Goal: Transaction & Acquisition: Book appointment/travel/reservation

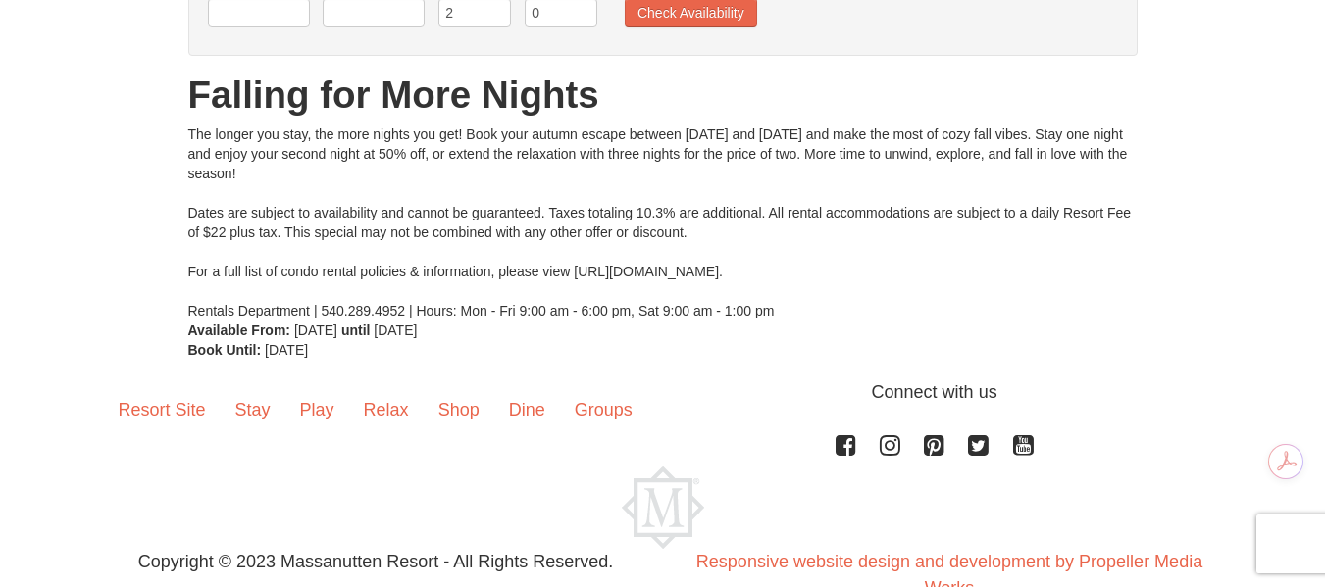
scroll to position [248, 0]
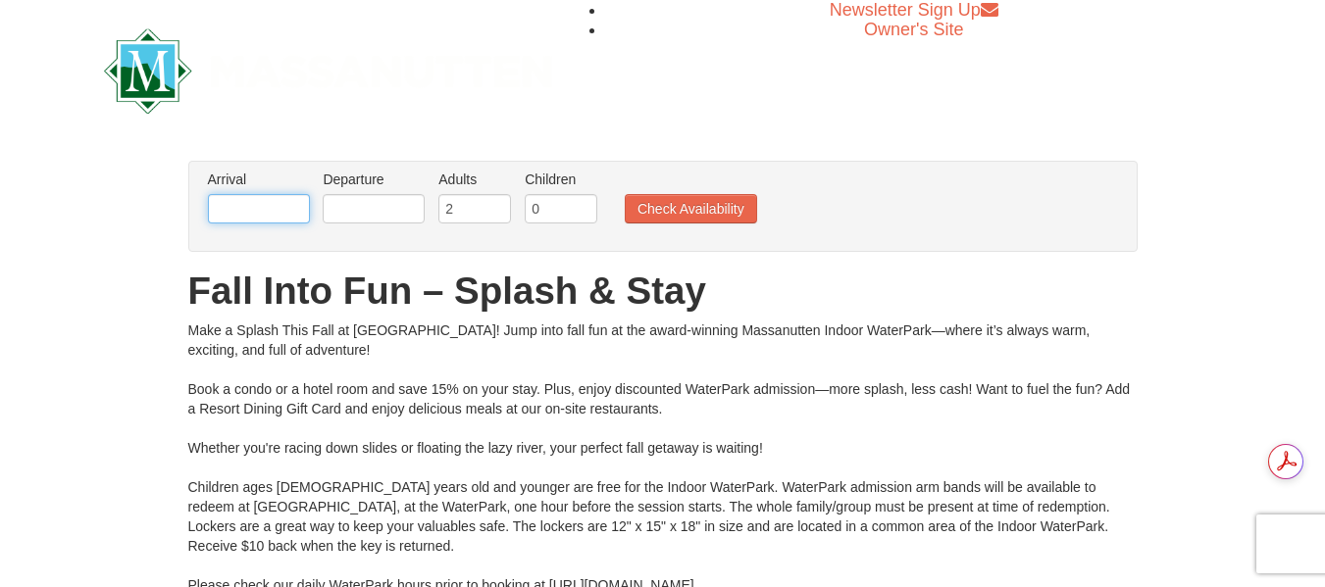
click at [224, 214] on input "text" at bounding box center [259, 208] width 102 height 29
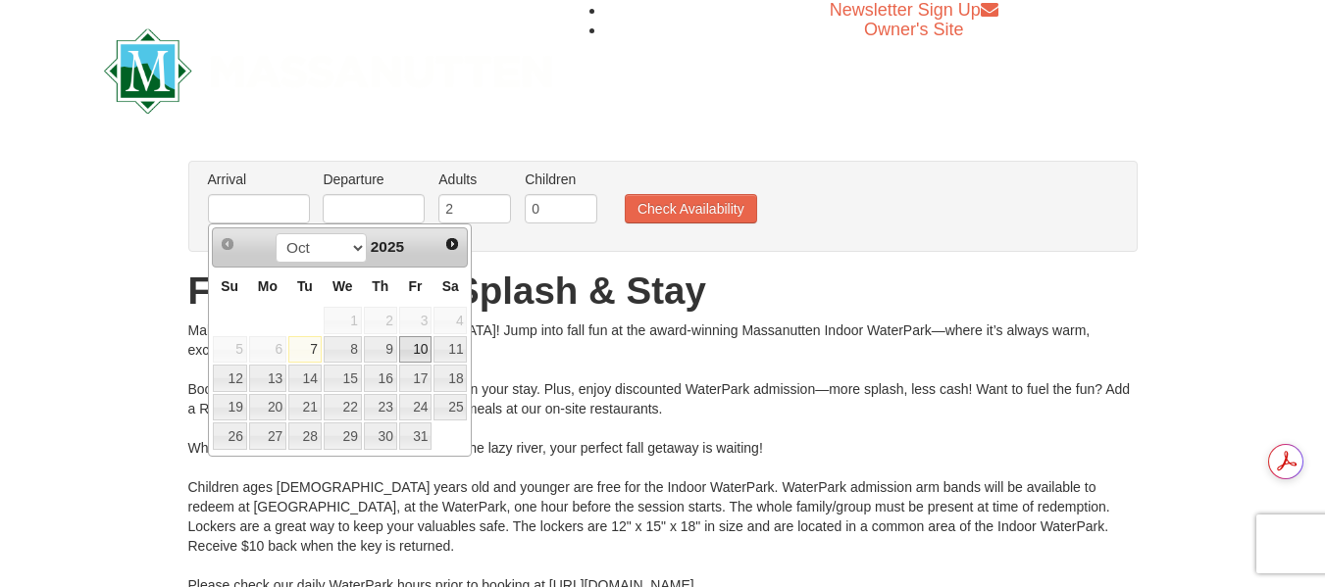
click at [419, 350] on link "10" at bounding box center [415, 349] width 33 height 27
type input "[DATE]"
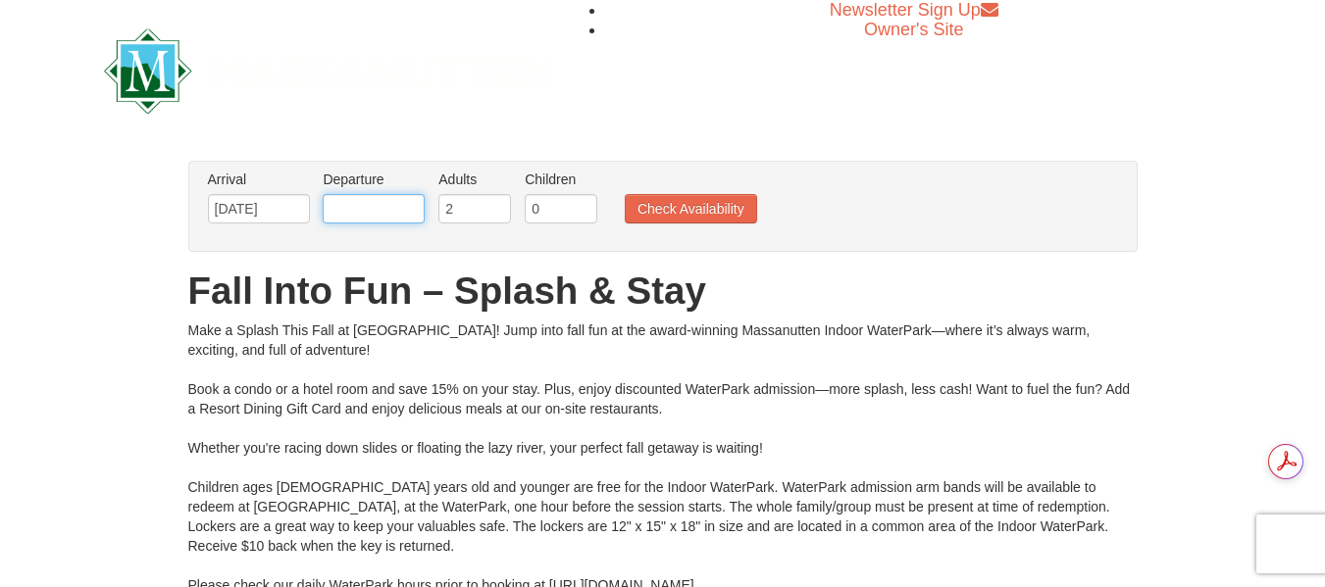
click at [368, 201] on input "text" at bounding box center [374, 208] width 102 height 29
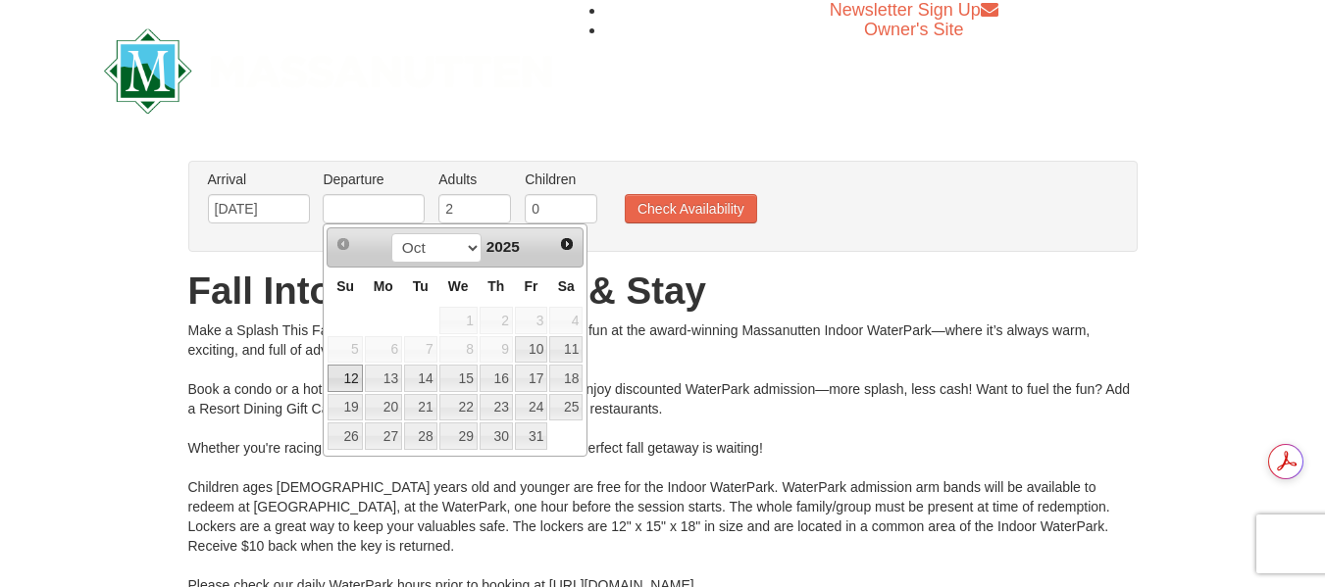
click at [346, 381] on link "12" at bounding box center [345, 378] width 34 height 27
type input "[DATE]"
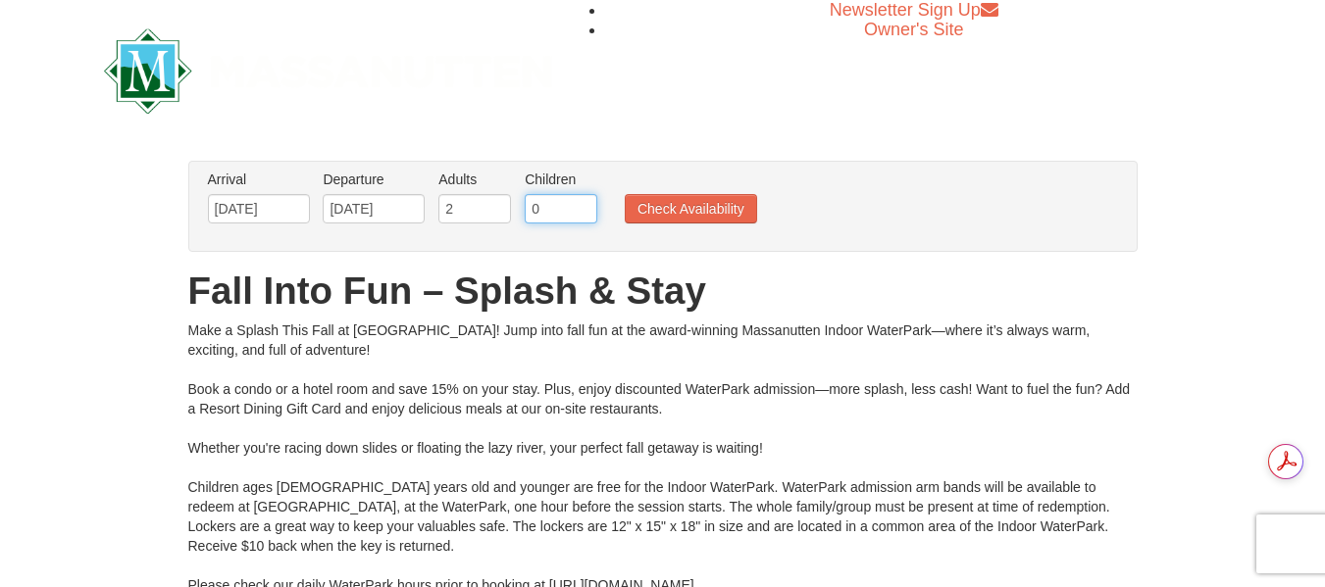
click at [557, 208] on input "0" at bounding box center [561, 208] width 73 height 29
drag, startPoint x: 534, startPoint y: 209, endPoint x: 489, endPoint y: 213, distance: 44.3
click at [489, 213] on ul "Arrival Please format dates MM/DD/YYYY Please format dates MM/DD/YYYY [DATE] De…" at bounding box center [652, 202] width 899 height 64
drag, startPoint x: 554, startPoint y: 212, endPoint x: 501, endPoint y: 215, distance: 53.0
click at [501, 215] on ul "Arrival Please format dates MM/DD/YYYY Please format dates MM/DD/YYYY [DATE] De…" at bounding box center [652, 202] width 899 height 64
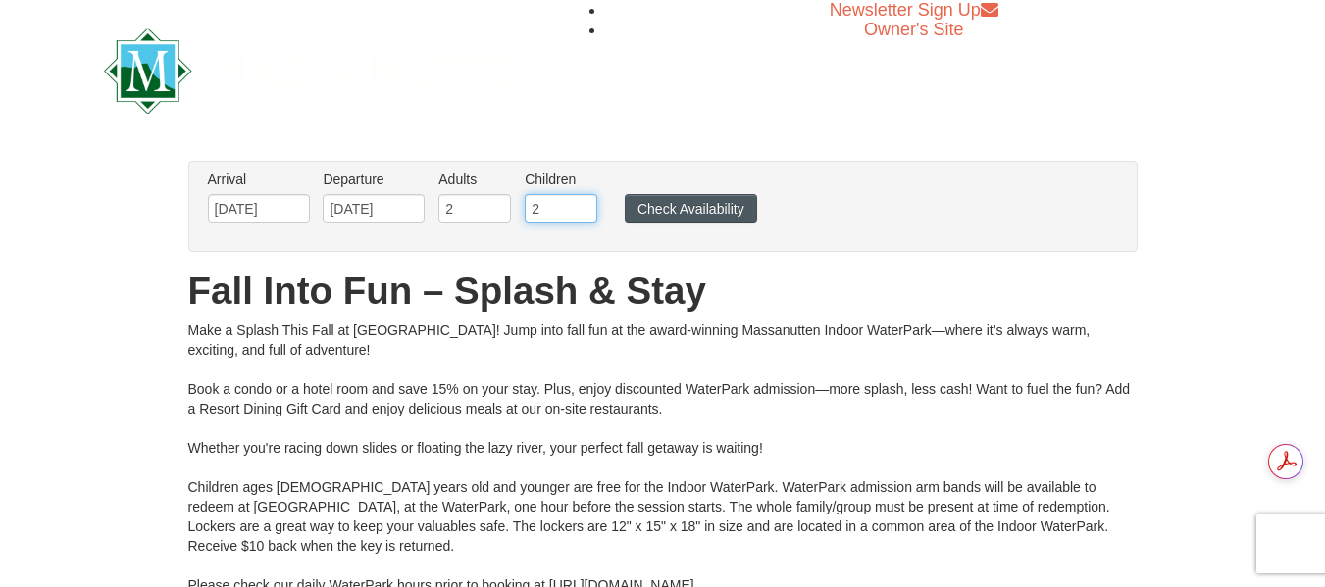
type input "2"
click at [686, 201] on button "Check Availability" at bounding box center [691, 208] width 132 height 29
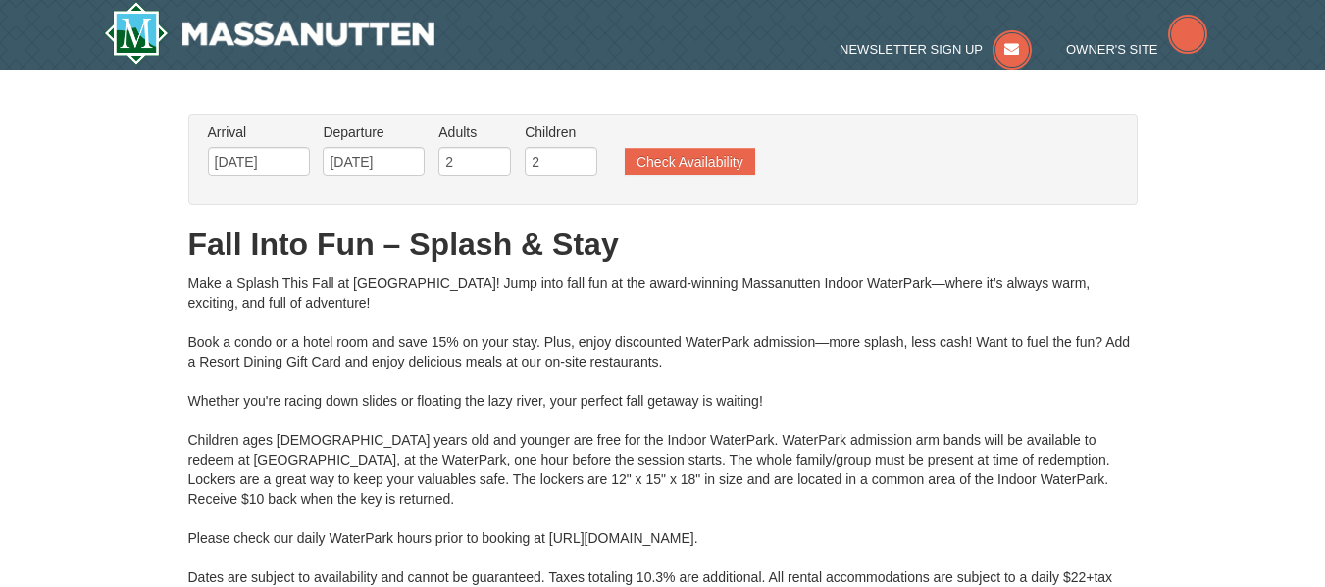
type input "10/11/2025"
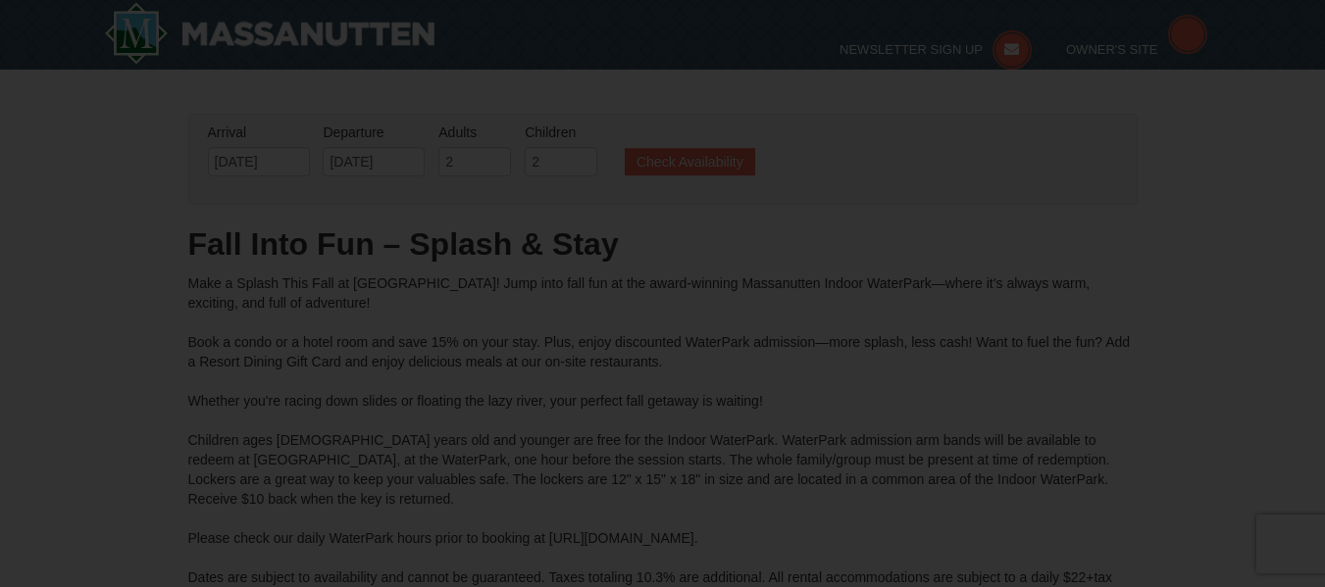
type input "[DATE]"
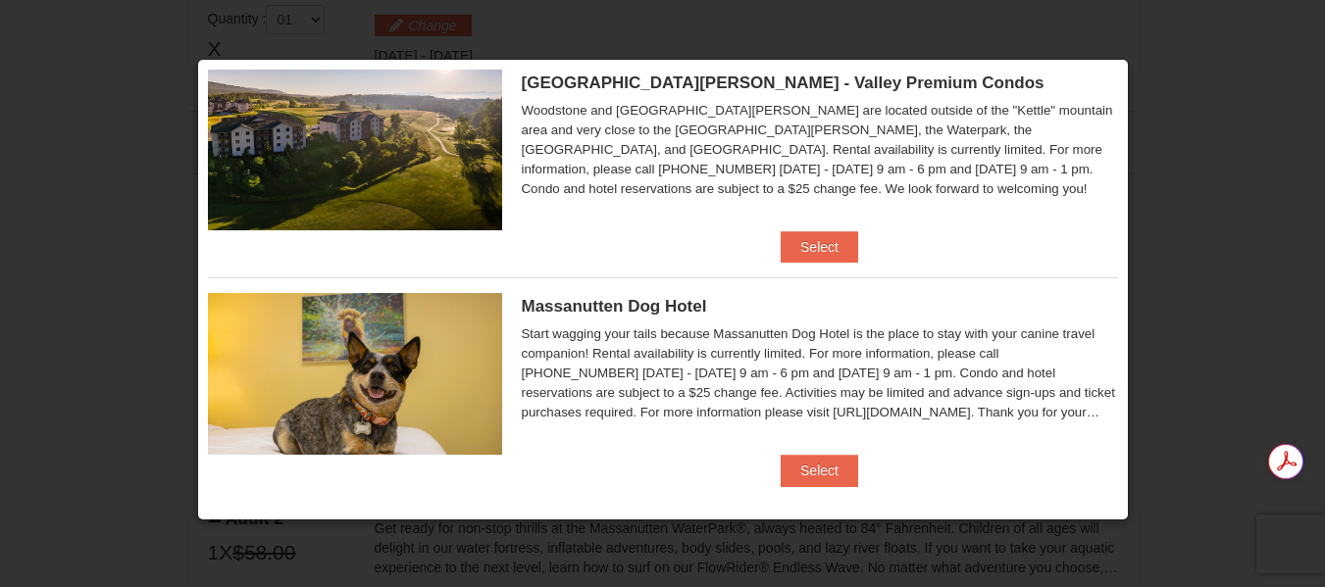
scroll to position [1186, 0]
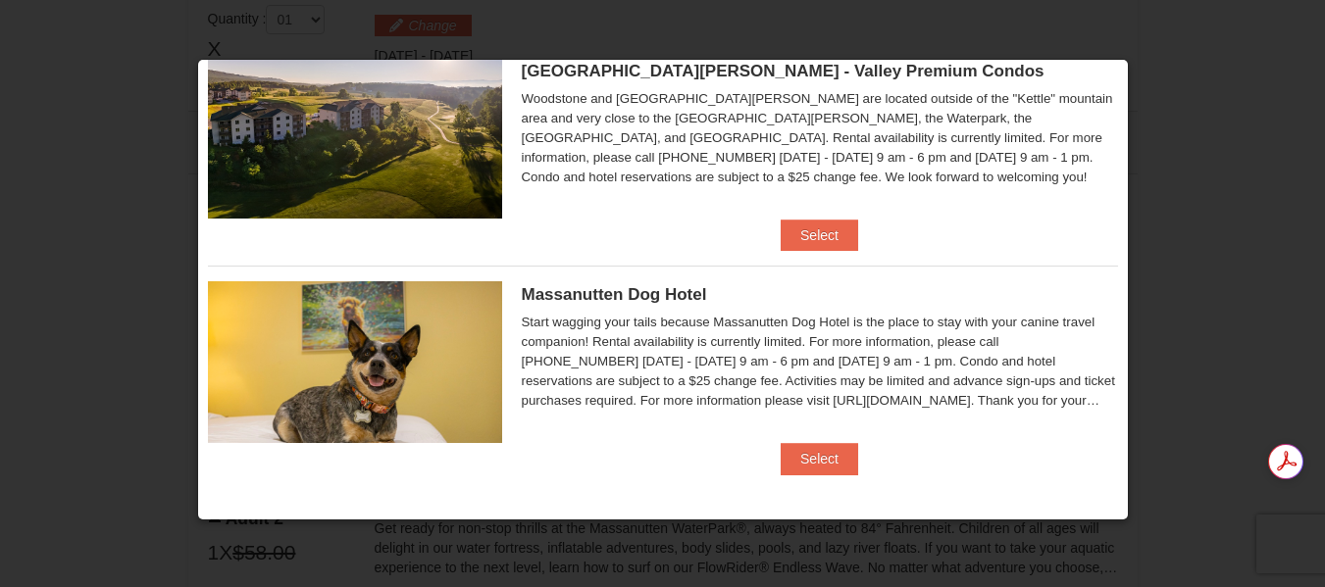
drag, startPoint x: 792, startPoint y: 309, endPoint x: 668, endPoint y: 340, distance: 128.4
click at [668, 340] on div "Start wagging your tails because Massanutten Dog Hotel is the place to stay wit…" at bounding box center [820, 362] width 596 height 98
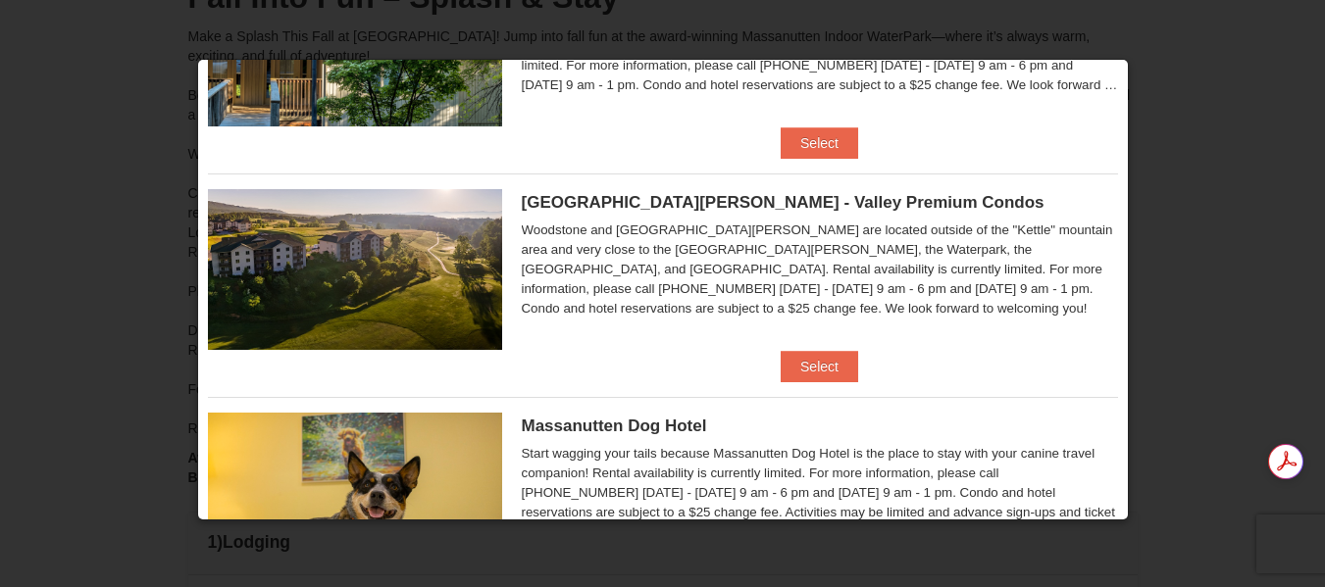
scroll to position [990, 0]
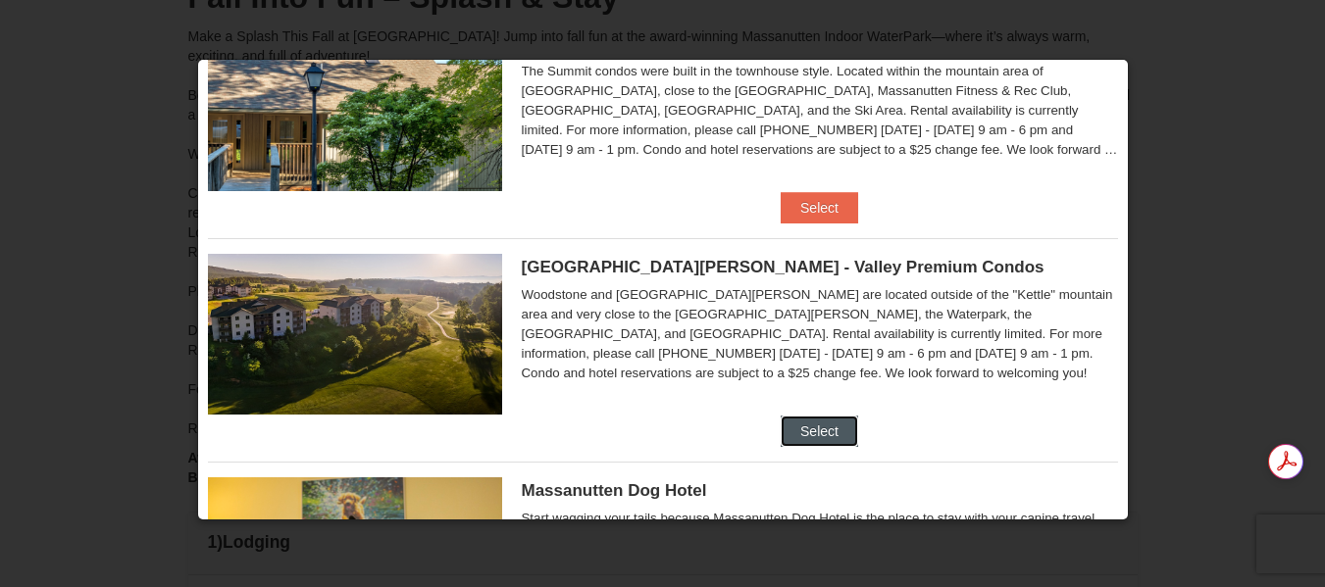
click at [819, 431] on button "Select" at bounding box center [819, 431] width 77 height 31
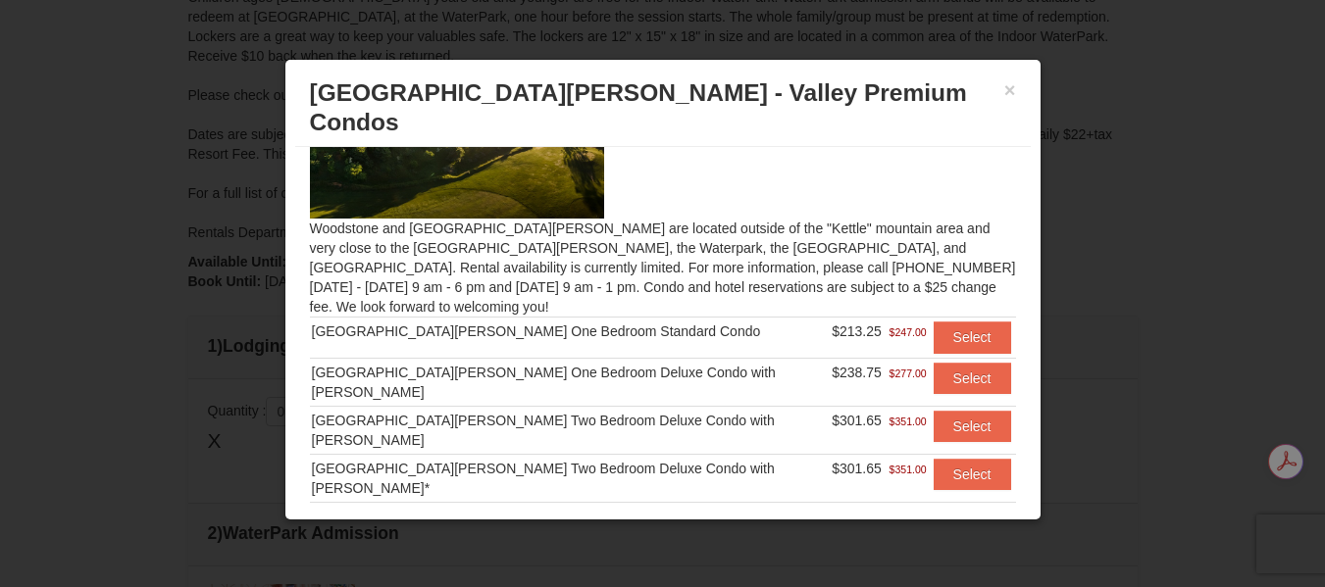
scroll to position [0, 0]
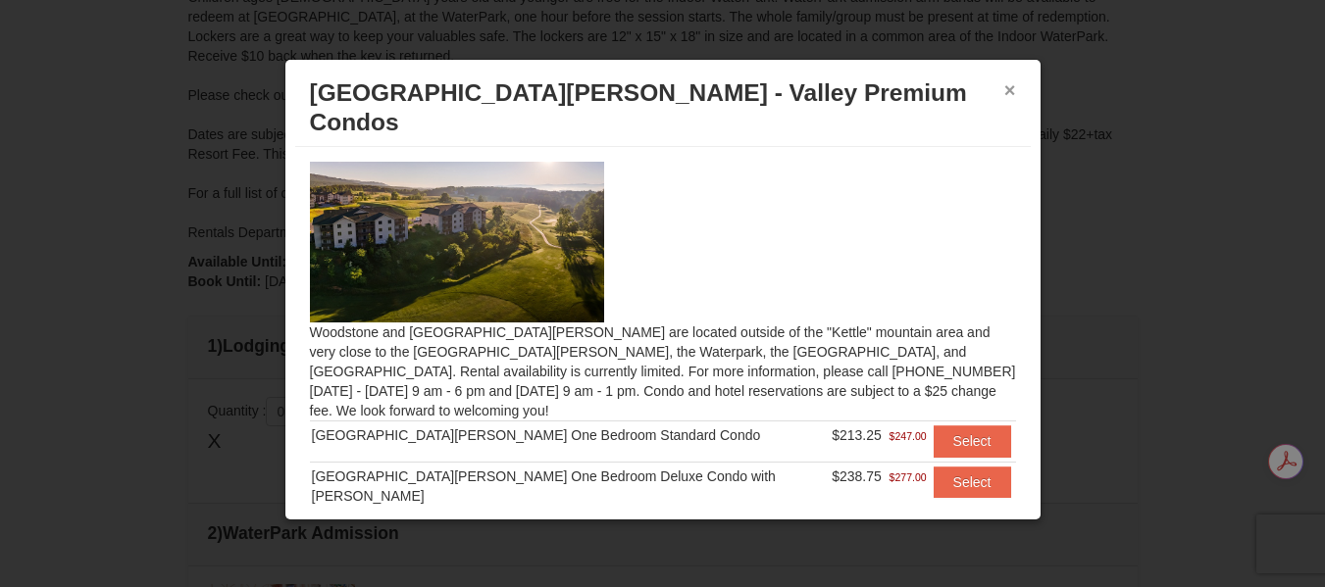
click at [1009, 84] on button "×" at bounding box center [1010, 90] width 12 height 20
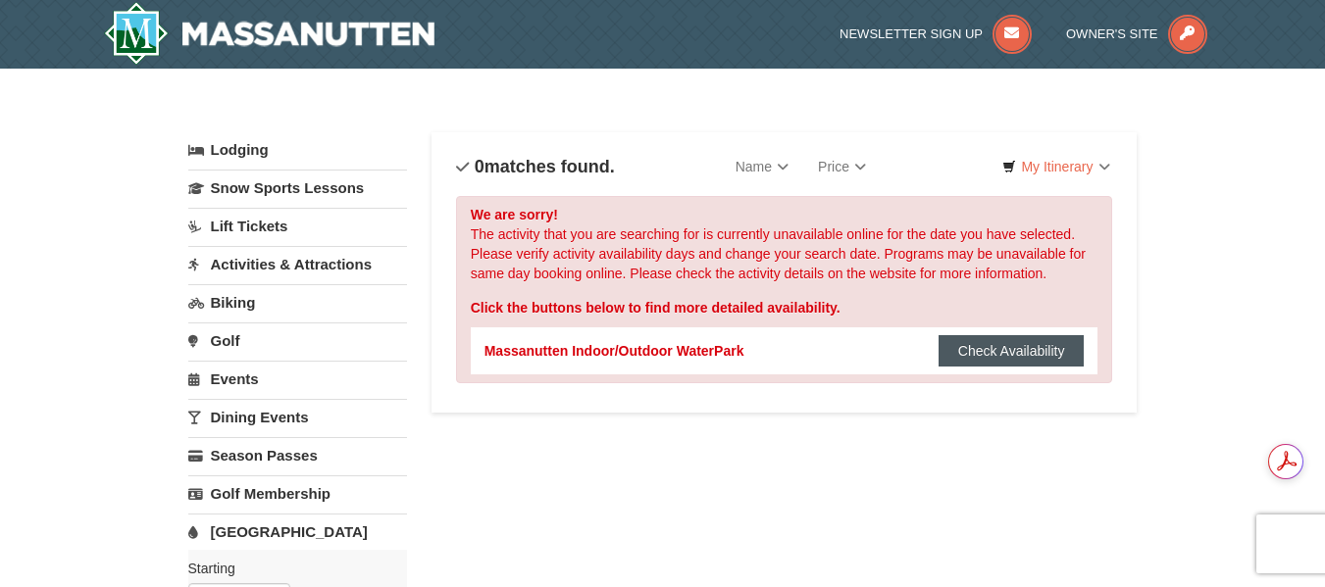
click at [960, 348] on button "Check Availability" at bounding box center [1012, 350] width 146 height 31
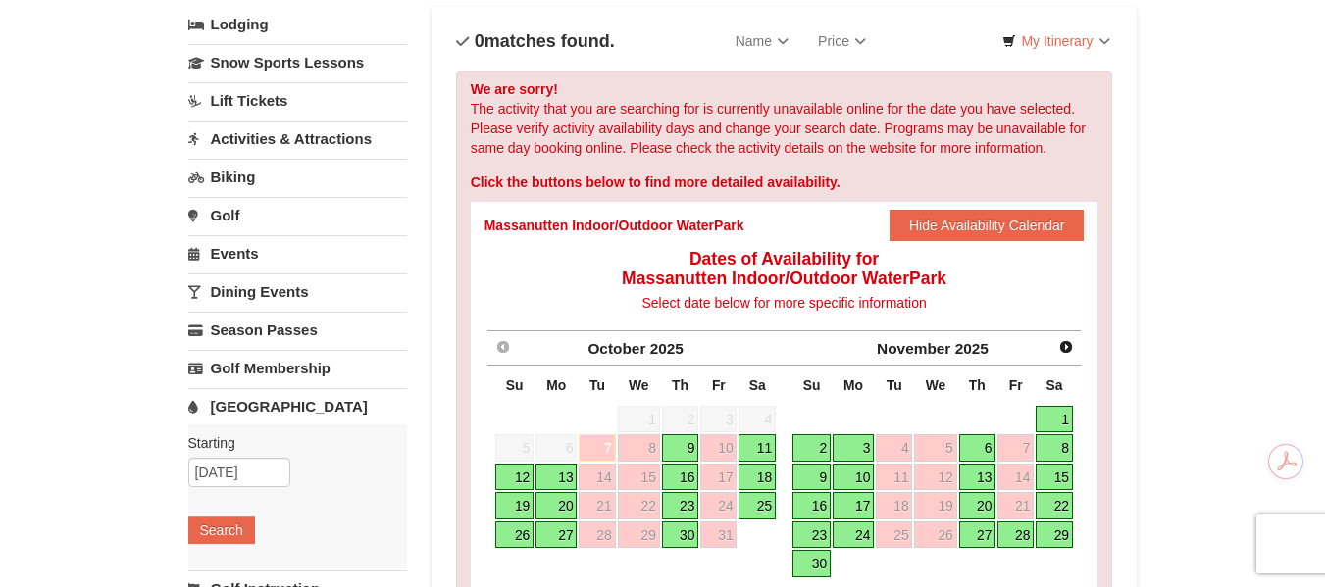
scroll to position [196, 0]
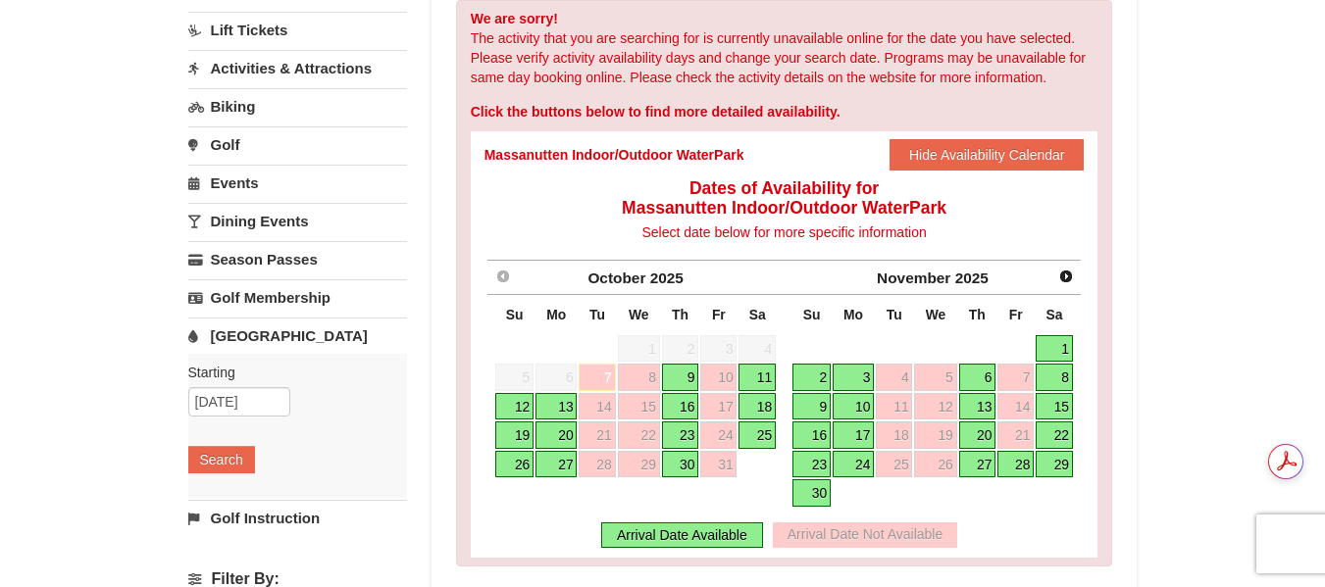
click at [753, 381] on link "11" at bounding box center [756, 377] width 37 height 27
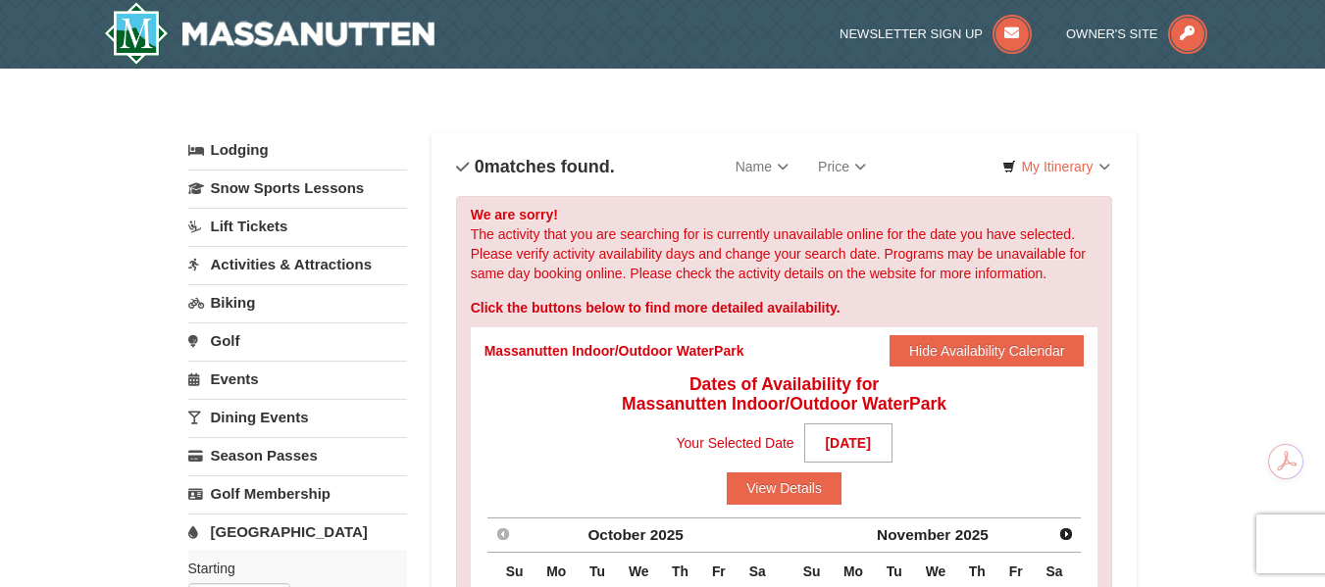
scroll to position [392, 0]
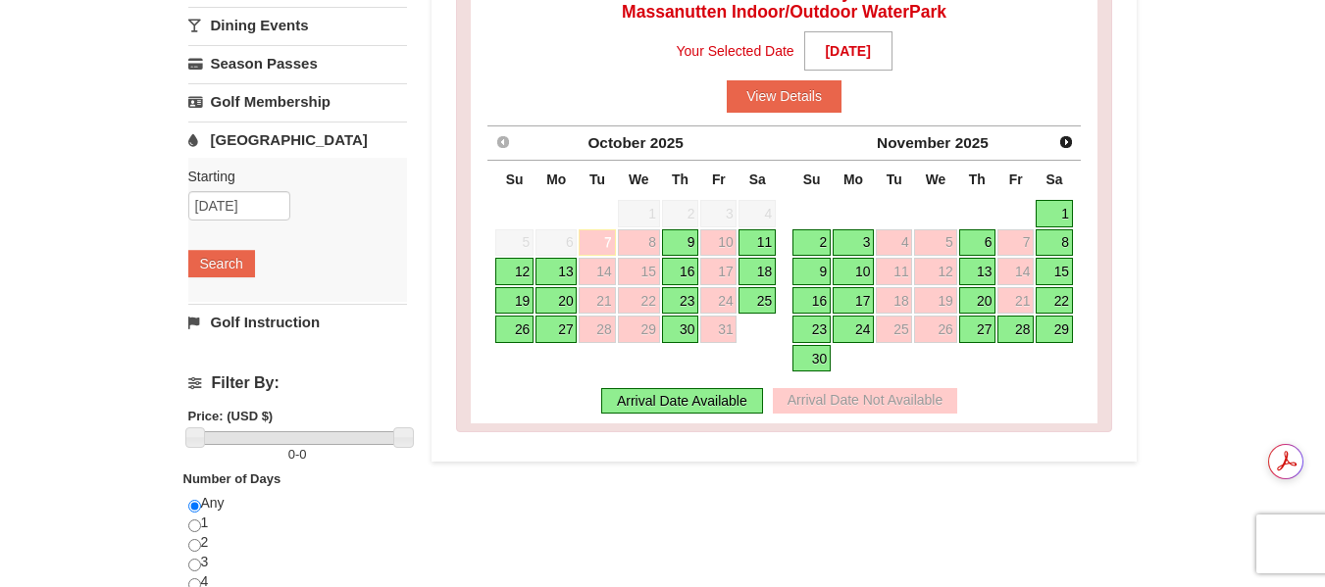
click at [762, 242] on link "11" at bounding box center [756, 242] width 37 height 27
click at [682, 408] on div "Arrival Date Available" at bounding box center [682, 400] width 162 height 25
click at [692, 446] on div "Sort By Name Name (A to Z) Name (Z to A) Price Price (Low to High) Price (High …" at bounding box center [784, 103] width 657 height 697
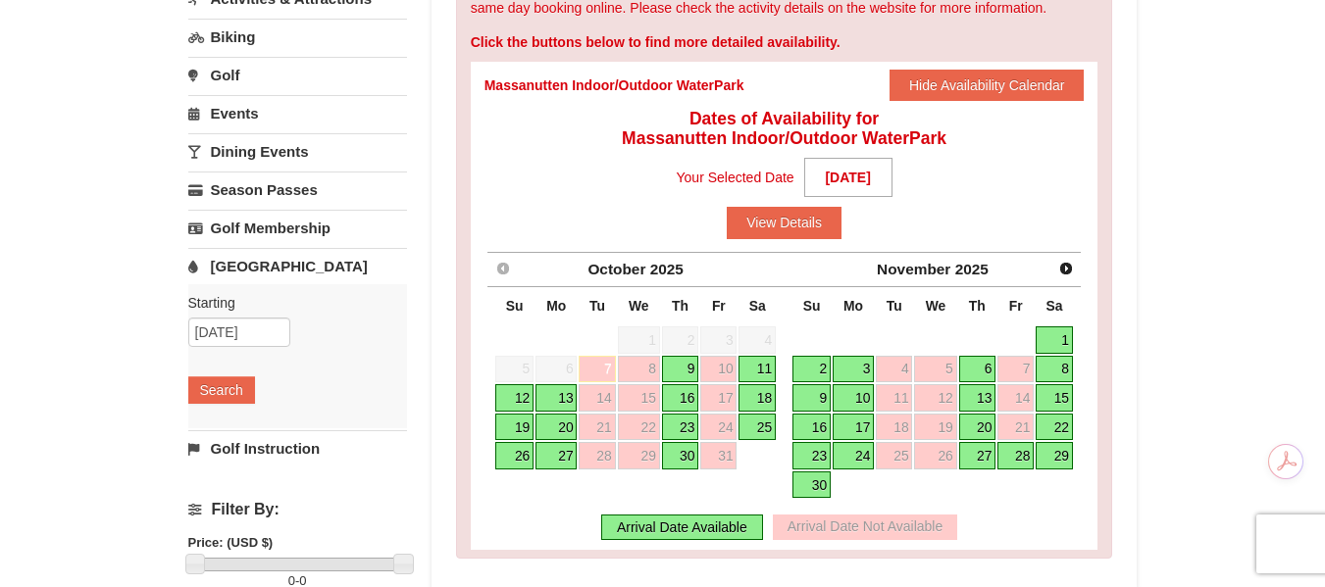
scroll to position [196, 0]
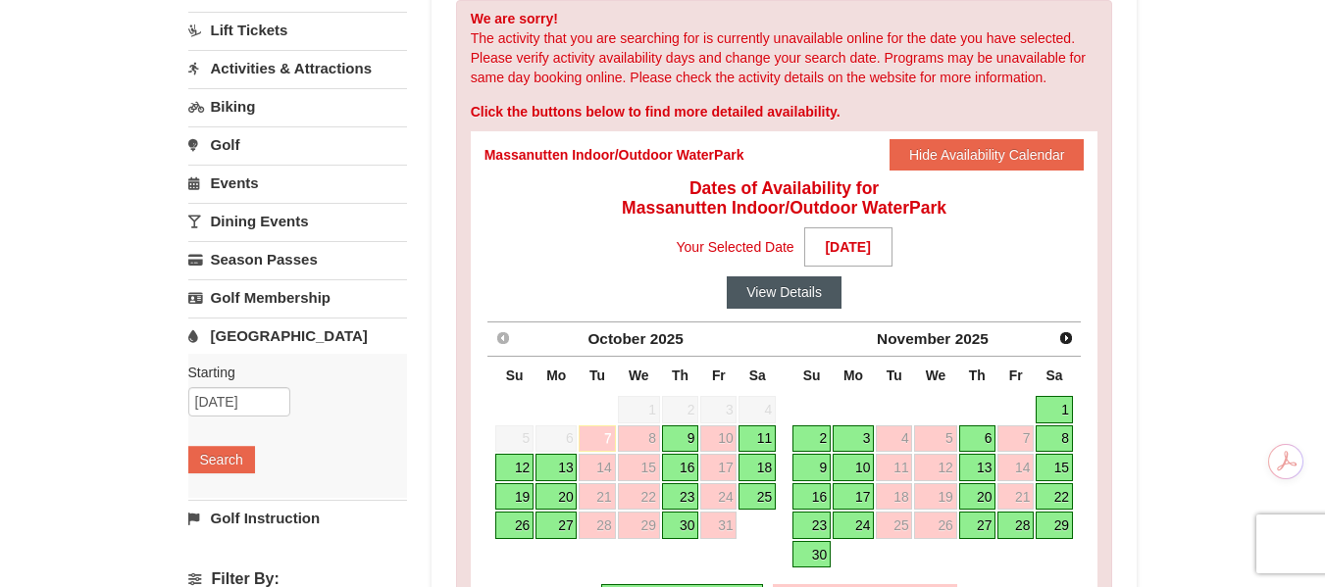
click at [772, 295] on button "View Details" at bounding box center [784, 292] width 115 height 31
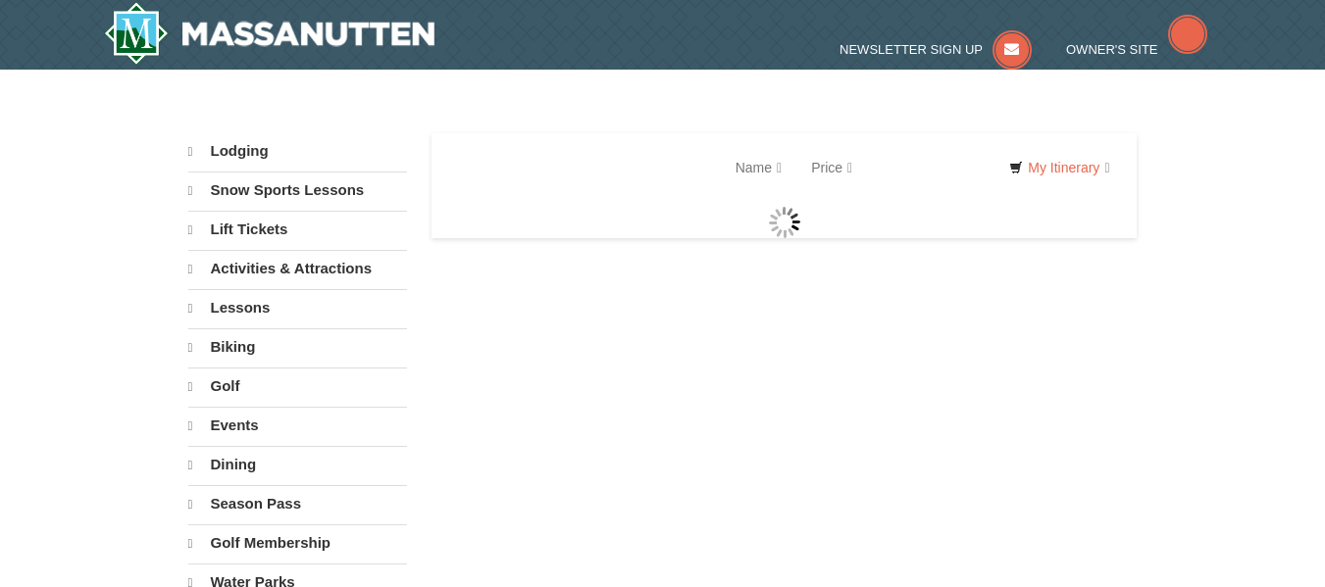
select select "10"
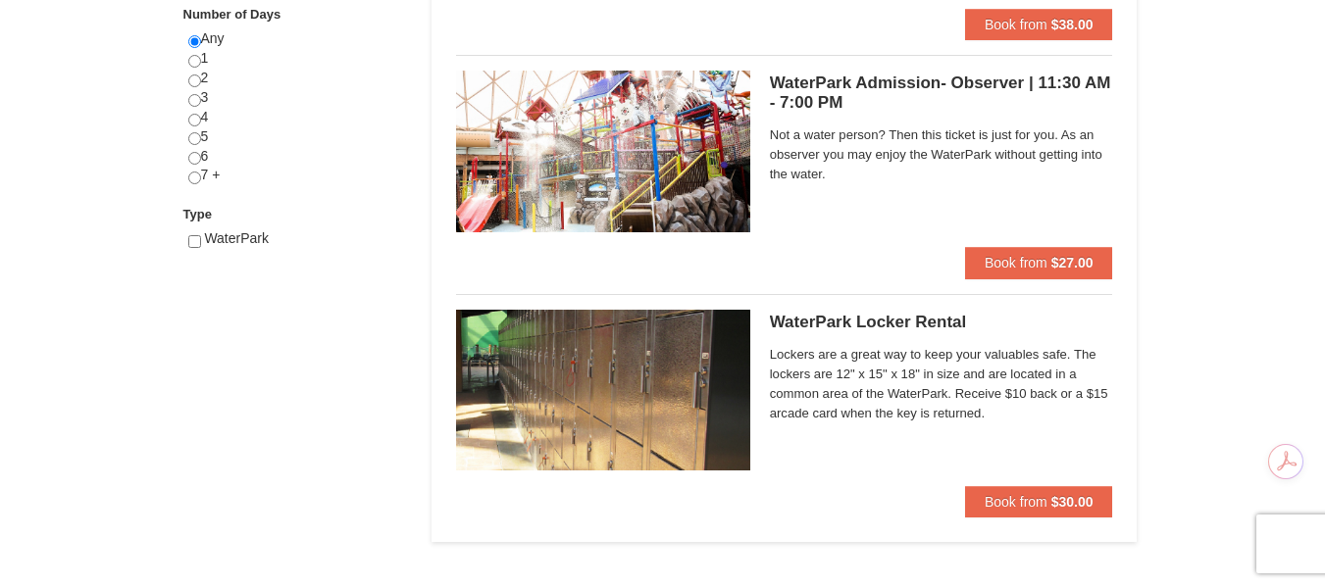
scroll to position [883, 0]
